Goal: Check status

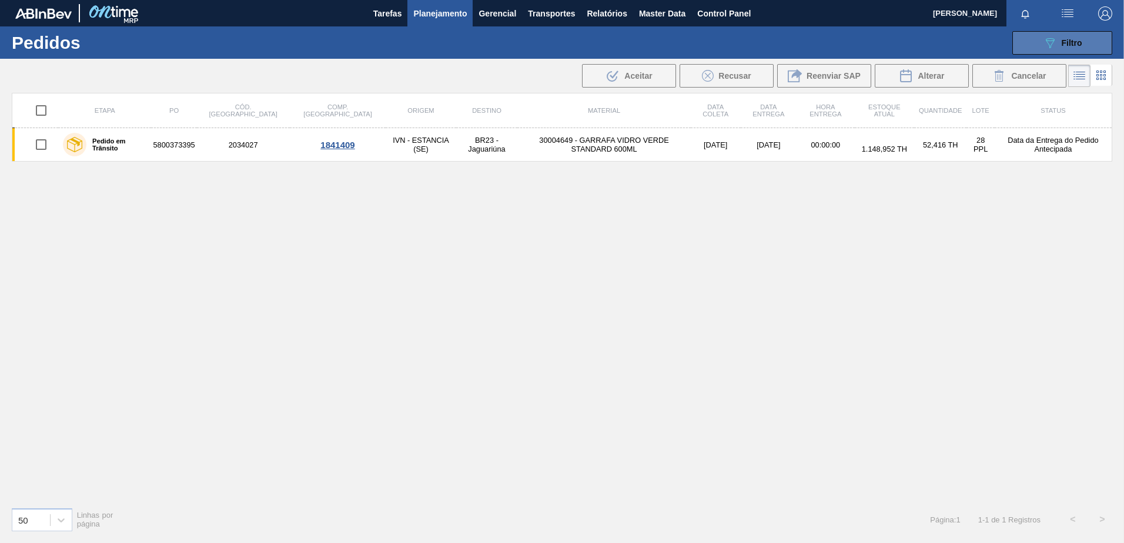
click at [1067, 45] on span "Filtro" at bounding box center [1072, 42] width 21 height 9
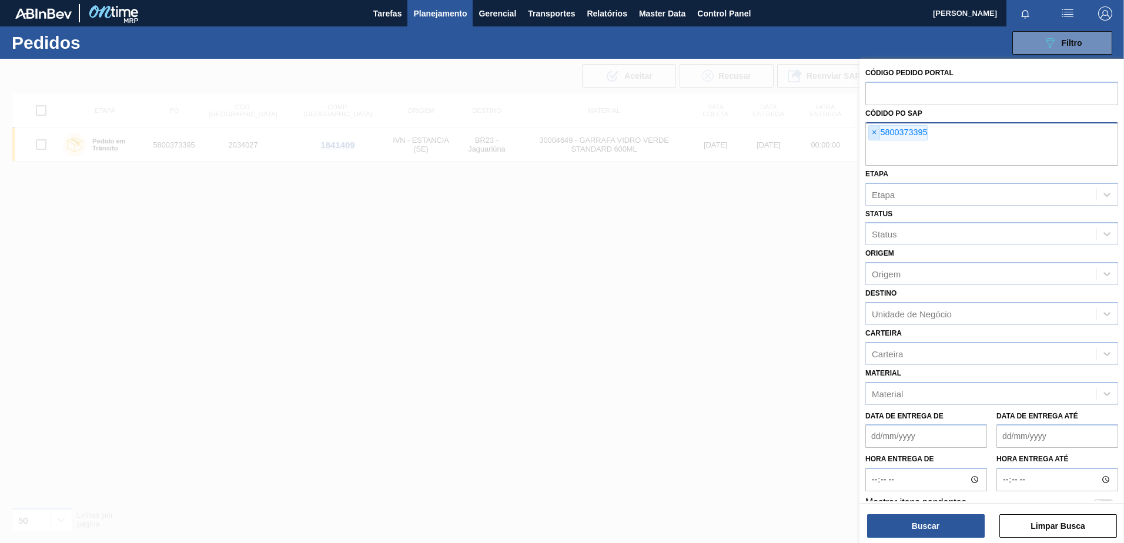
click at [872, 132] on span "×" at bounding box center [874, 133] width 11 height 14
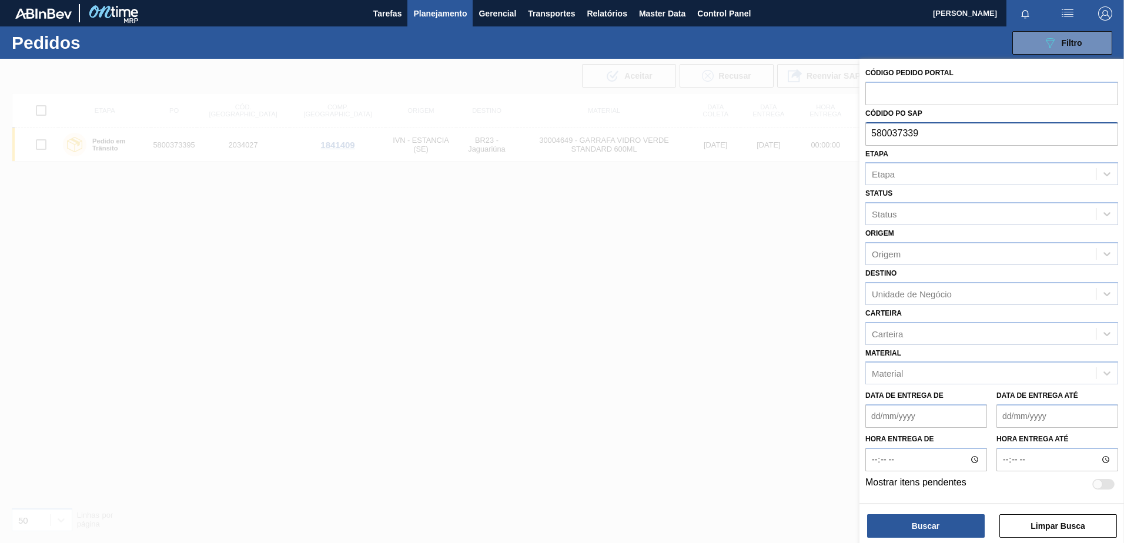
type input "5800373396"
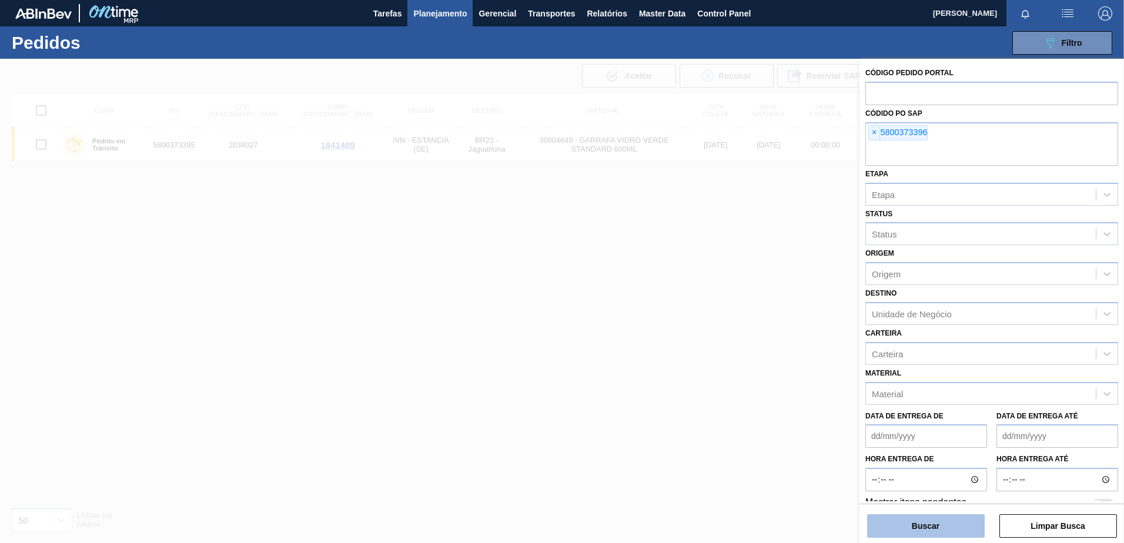
click at [952, 526] on button "Buscar" at bounding box center [926, 527] width 118 height 24
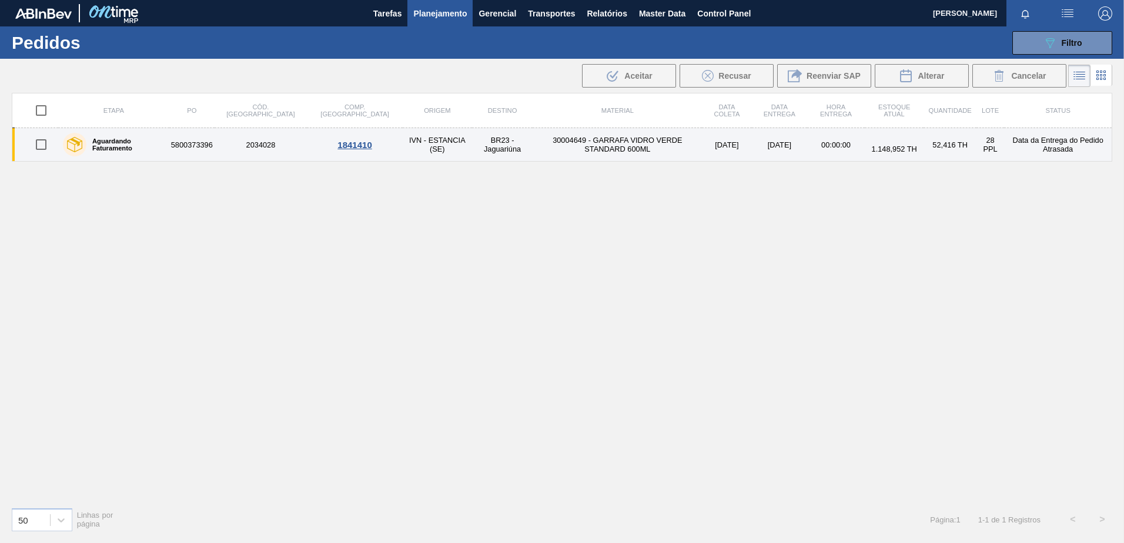
click at [755, 141] on td "[DATE]" at bounding box center [779, 145] width 55 height 34
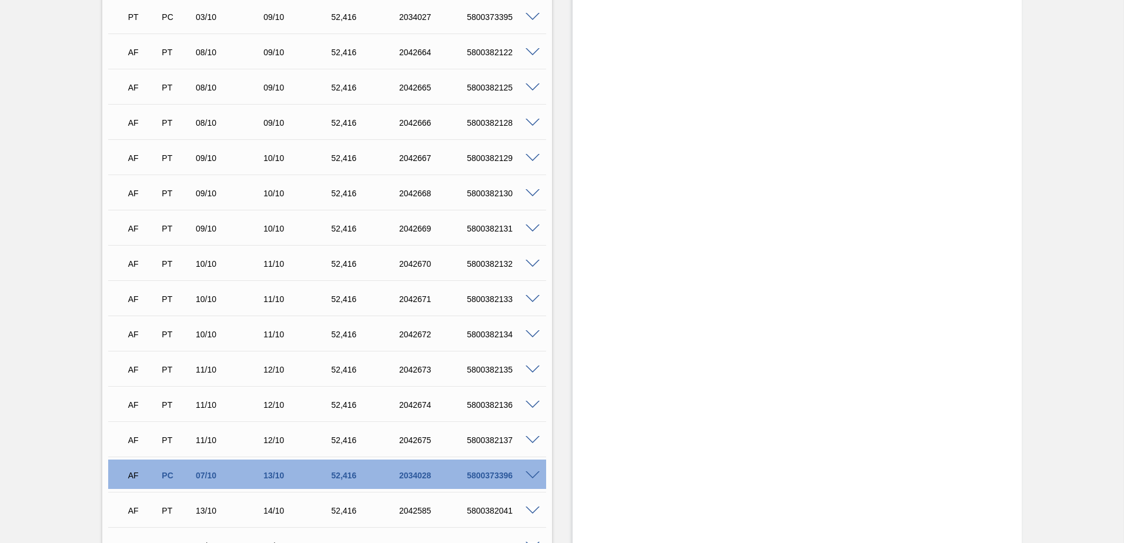
scroll to position [3176, 0]
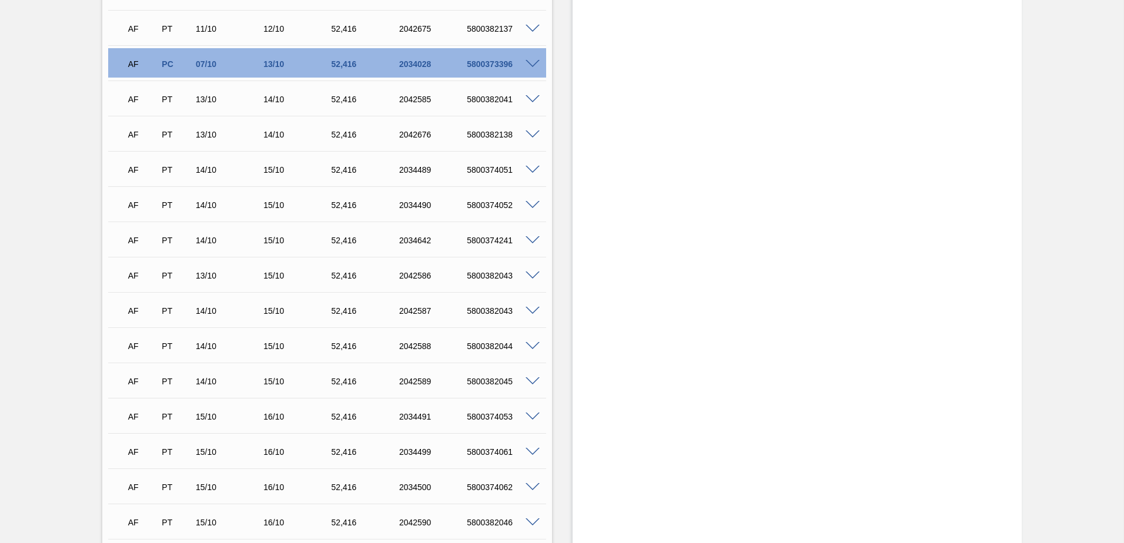
click at [535, 62] on span at bounding box center [533, 64] width 14 height 9
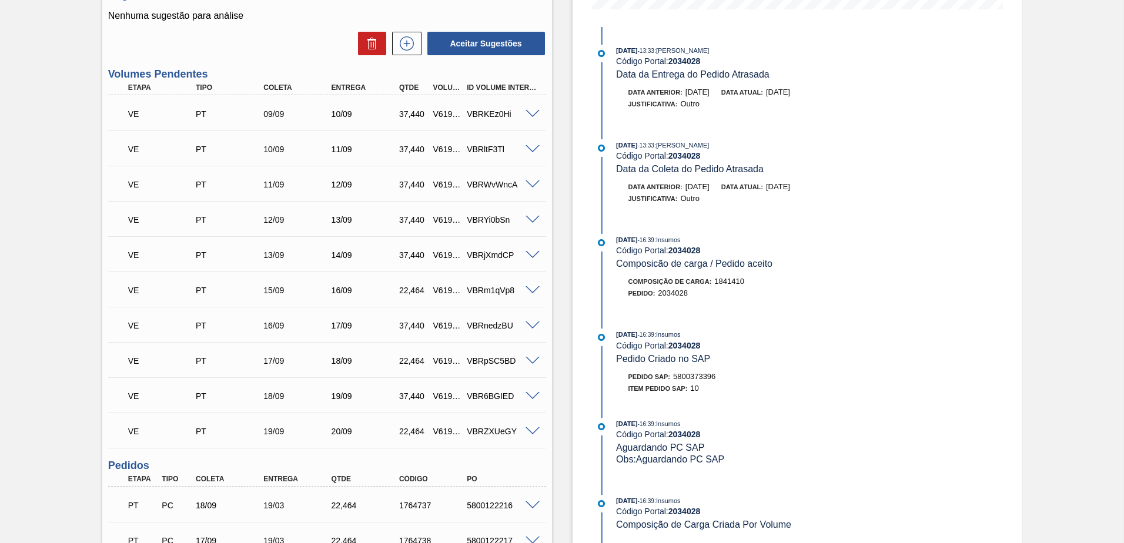
scroll to position [294, 0]
